Goal: Task Accomplishment & Management: Use online tool/utility

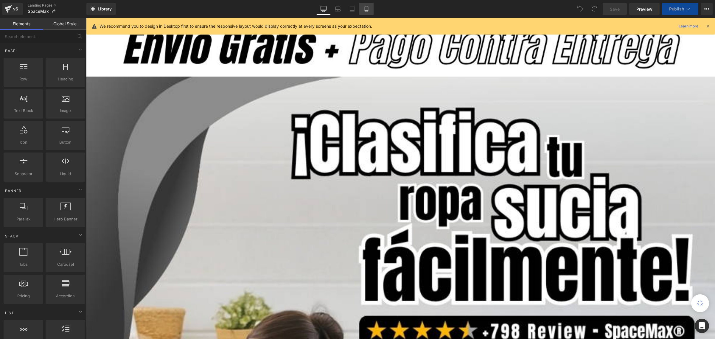
click at [364, 9] on icon at bounding box center [367, 9] width 6 height 6
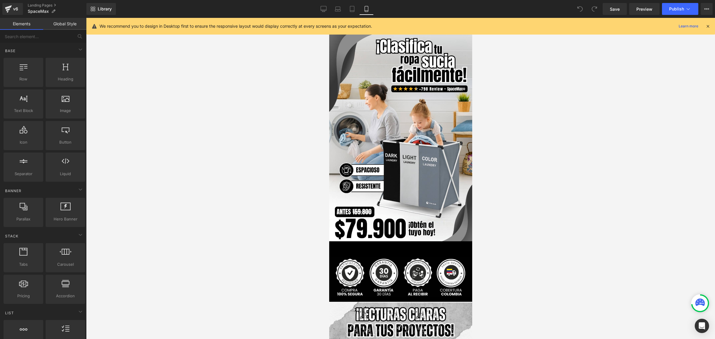
click at [709, 27] on icon at bounding box center [707, 26] width 5 height 5
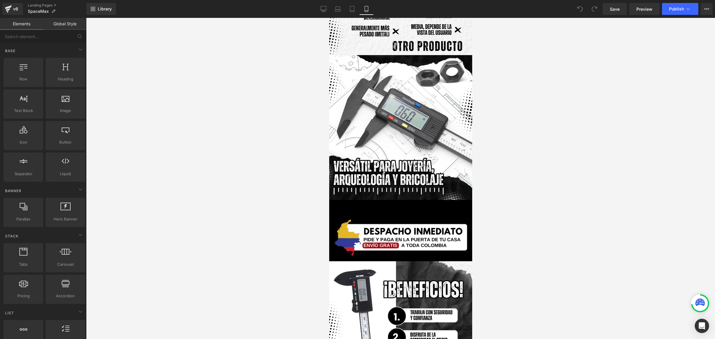
scroll to position [931, 0]
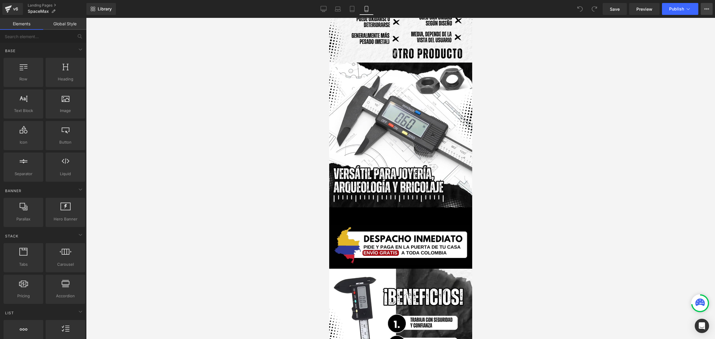
click at [703, 7] on button "View Live Page View with current Template Save Template to Library Schedule Pub…" at bounding box center [707, 9] width 12 height 12
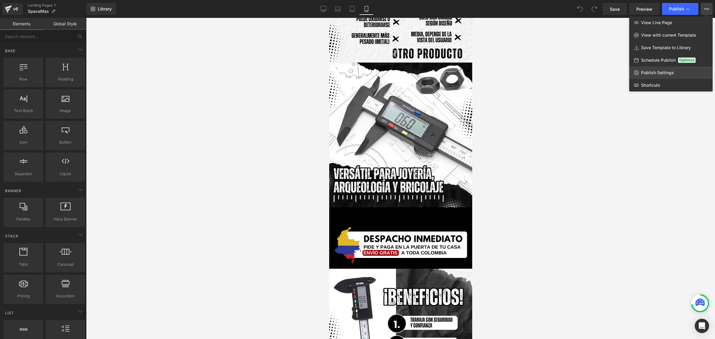
click at [673, 70] on span "Publish Settings" at bounding box center [657, 72] width 33 height 5
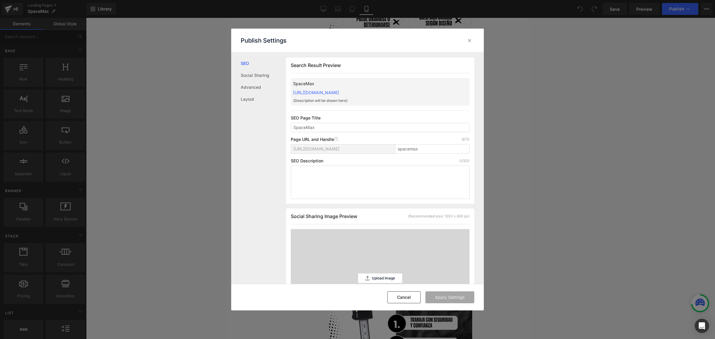
scroll to position [0, 0]
drag, startPoint x: 422, startPoint y: 91, endPoint x: 291, endPoint y: 91, distance: 130.8
click at [291, 91] on div "SpaceMax [URL][DOMAIN_NAME] {Description will be shown here}" at bounding box center [380, 92] width 179 height 28
copy link "[URL][DOMAIN_NAME]"
click at [471, 40] on icon at bounding box center [470, 41] width 6 height 6
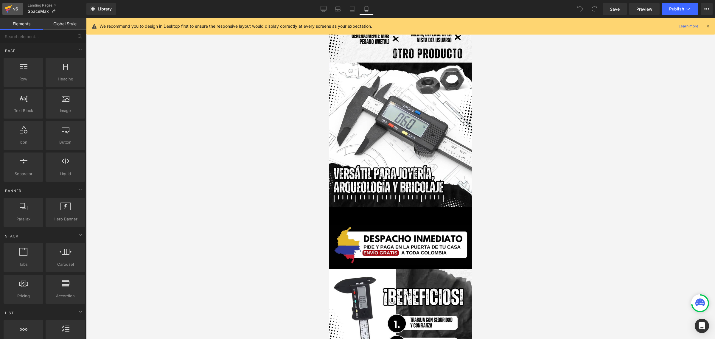
click at [13, 6] on div "v6" at bounding box center [15, 9] width 7 height 8
